Goal: Information Seeking & Learning: Learn about a topic

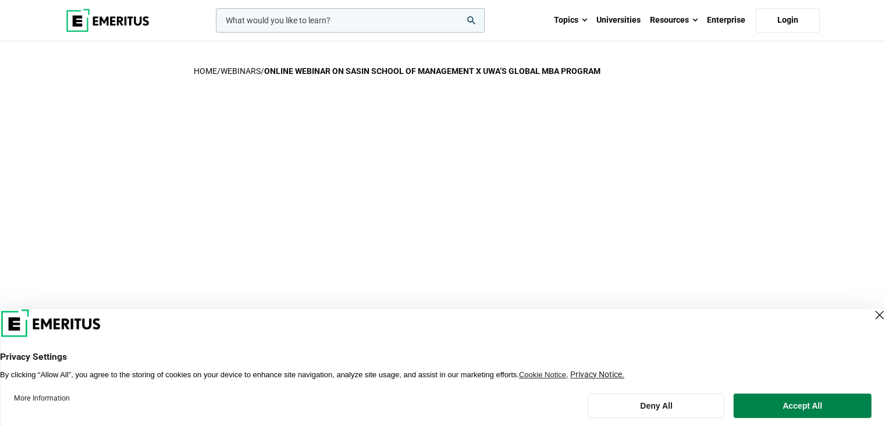
click at [871, 316] on div "Close Layer" at bounding box center [879, 315] width 16 height 16
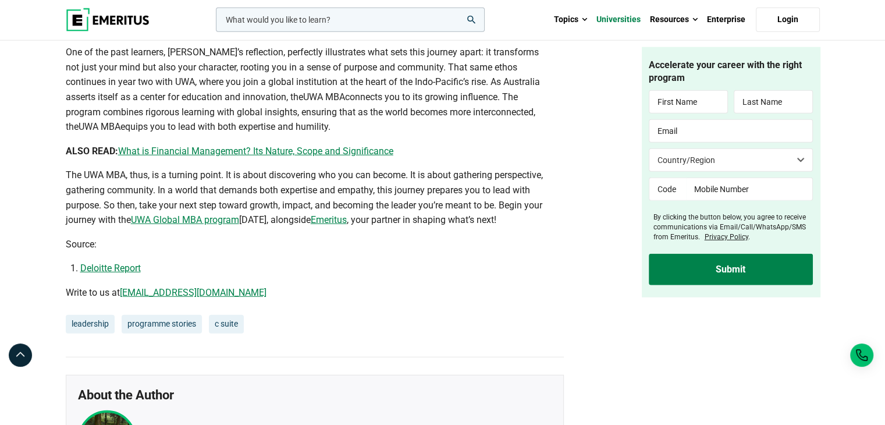
scroll to position [2972, 0]
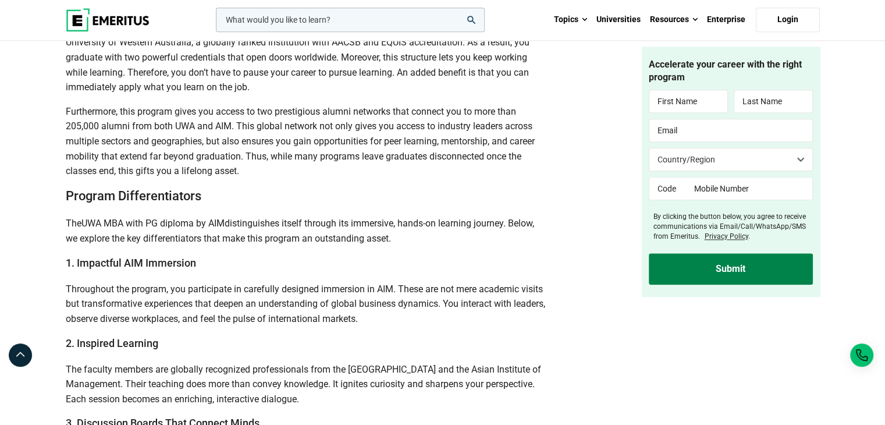
scroll to position [1329, 0]
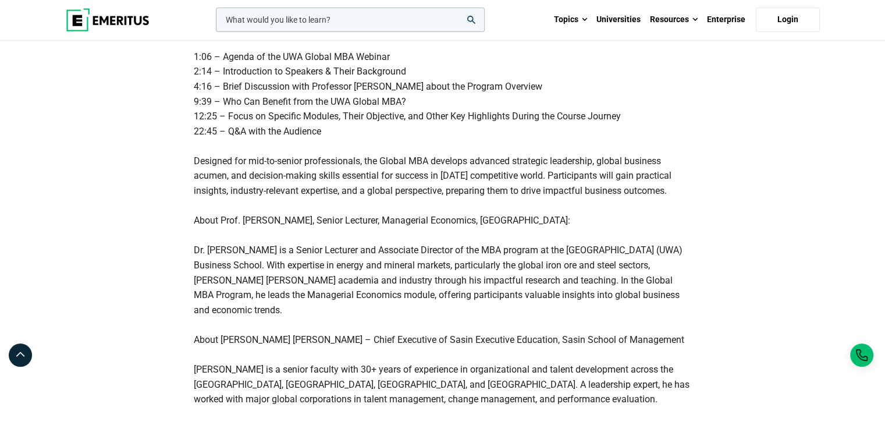
scroll to position [502, 0]
